Goal: Transaction & Acquisition: Purchase product/service

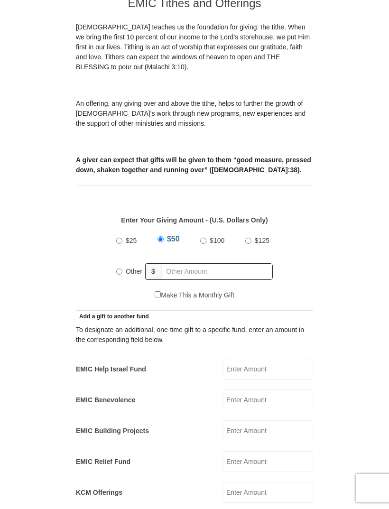
scroll to position [254, 0]
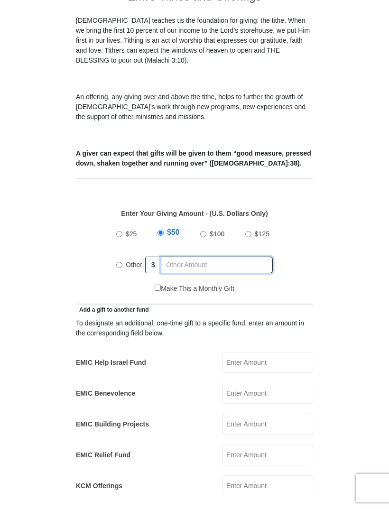
click at [186, 257] on input "text" at bounding box center [217, 265] width 112 height 17
radio input "true"
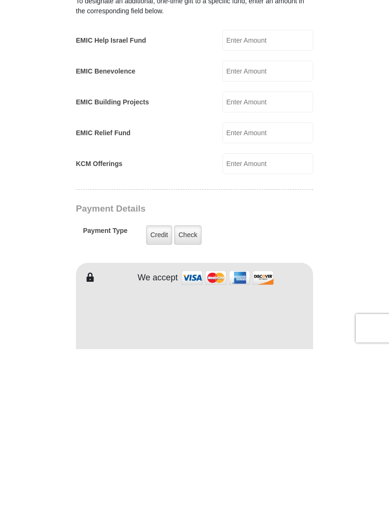
scroll to position [419, 0]
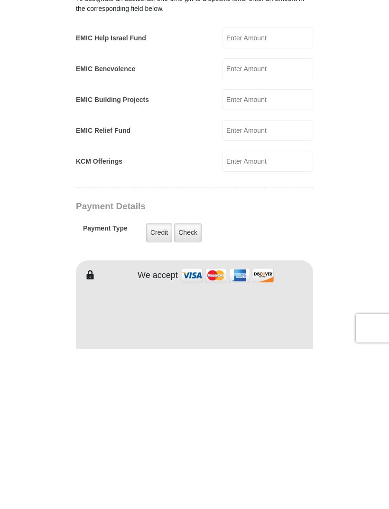
type input "120.00"
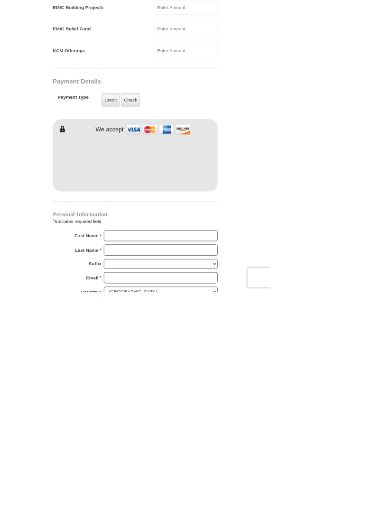
scroll to position [663, 0]
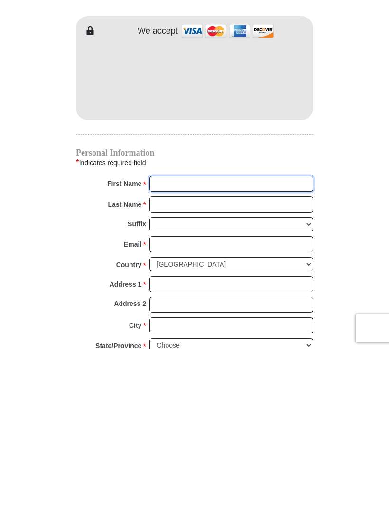
click at [188, 336] on input "First Name *" at bounding box center [231, 344] width 164 height 16
type input "Cristina"
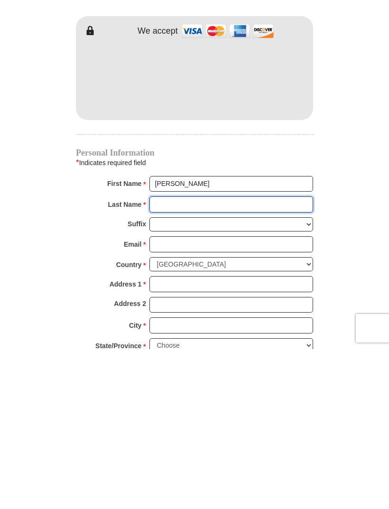
click at [174, 356] on input "Last Name *" at bounding box center [231, 364] width 164 height 16
type input "Quema"
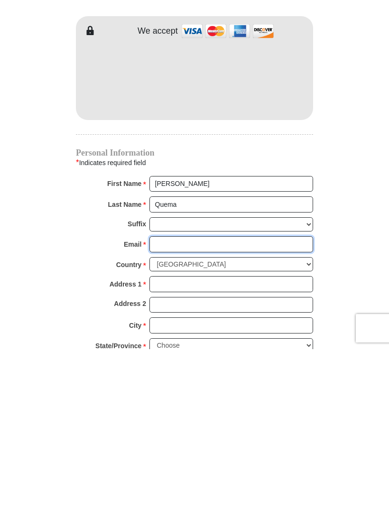
click at [169, 396] on input "Email *" at bounding box center [231, 404] width 164 height 16
type input "tina_quema@yahoo.com"
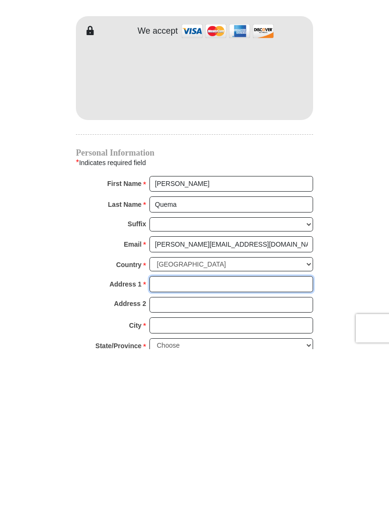
click at [168, 436] on input "Address 1 *" at bounding box center [231, 444] width 164 height 16
type input "789 Vortex Ave"
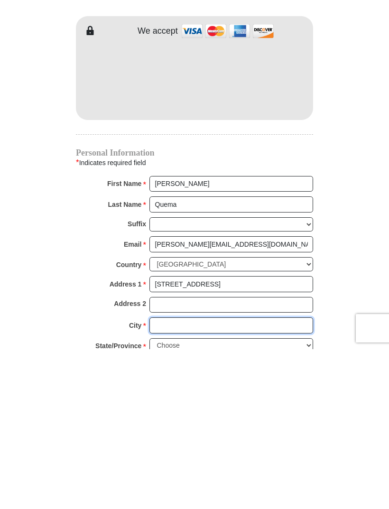
click at [173, 477] on input "City *" at bounding box center [231, 485] width 164 height 16
type input "Henderson"
click at [194, 498] on select "Choose Alabama Alaska American Samoa Arizona Arkansas Armed Forces Americas Arm…" at bounding box center [231, 505] width 164 height 15
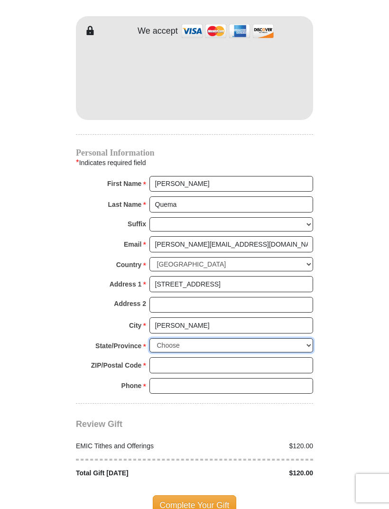
select select "NV"
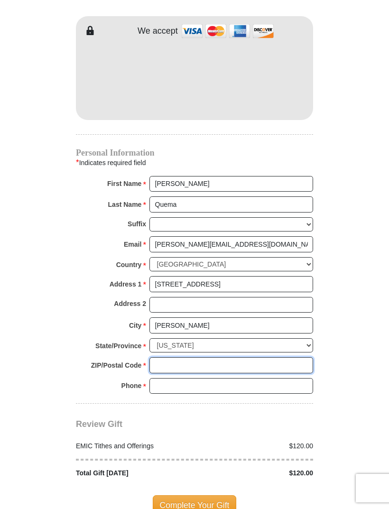
click at [186, 357] on input "ZIP/Postal Code *" at bounding box center [231, 365] width 164 height 16
type input "89002"
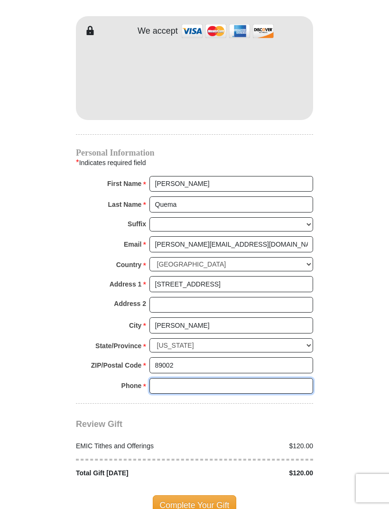
click at [189, 378] on input "Phone * *" at bounding box center [231, 386] width 164 height 16
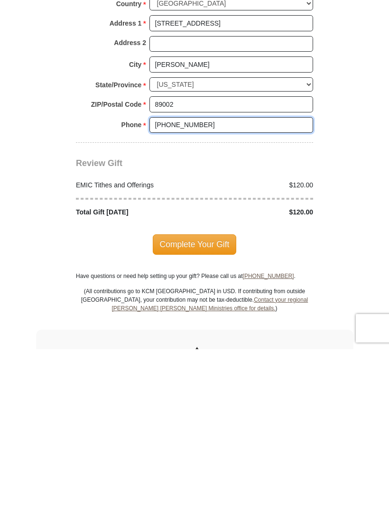
scroll to position [934, 0]
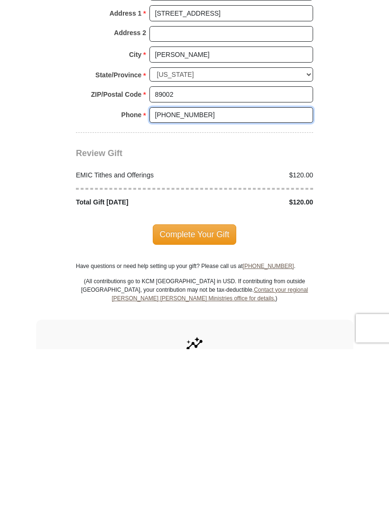
type input "510 303 8883"
click at [190, 384] on span "Complete Your Gift" at bounding box center [195, 394] width 84 height 20
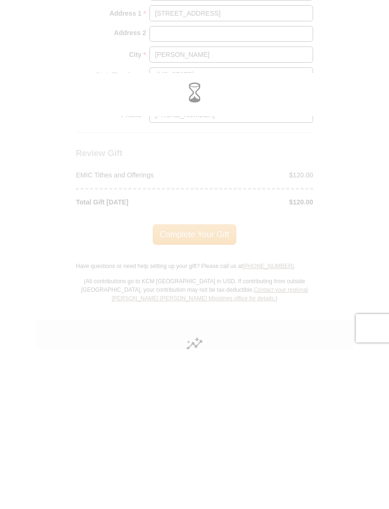
scroll to position [1094, 0]
